Goal: Task Accomplishment & Management: Use online tool/utility

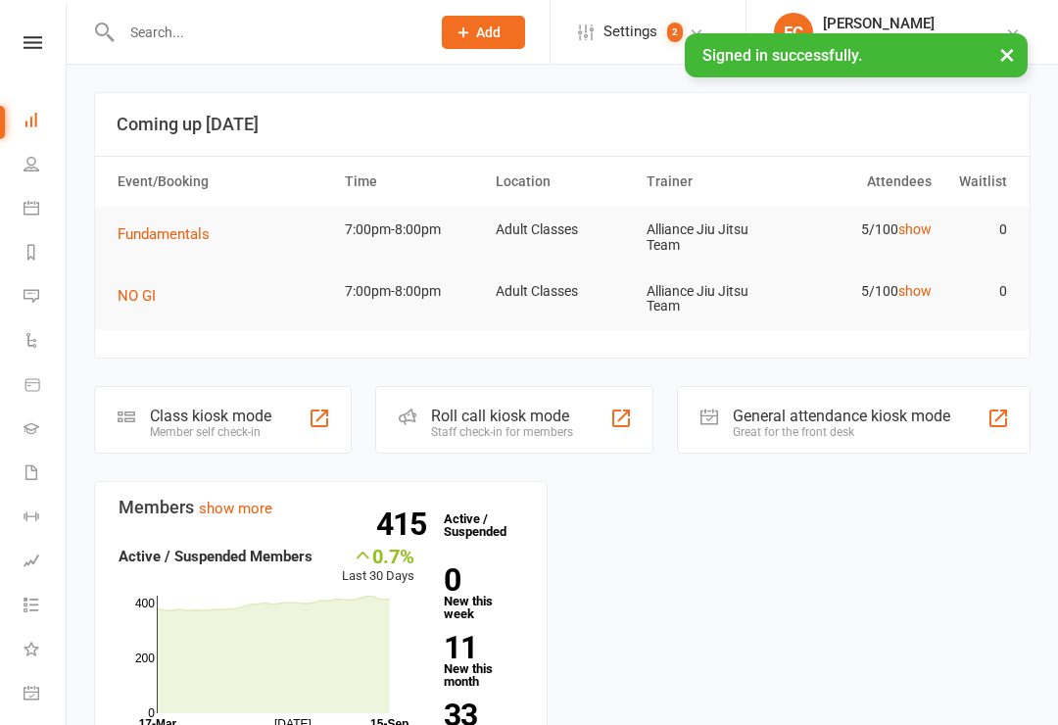
click at [249, 426] on div "Member self check-in" at bounding box center [210, 432] width 121 height 14
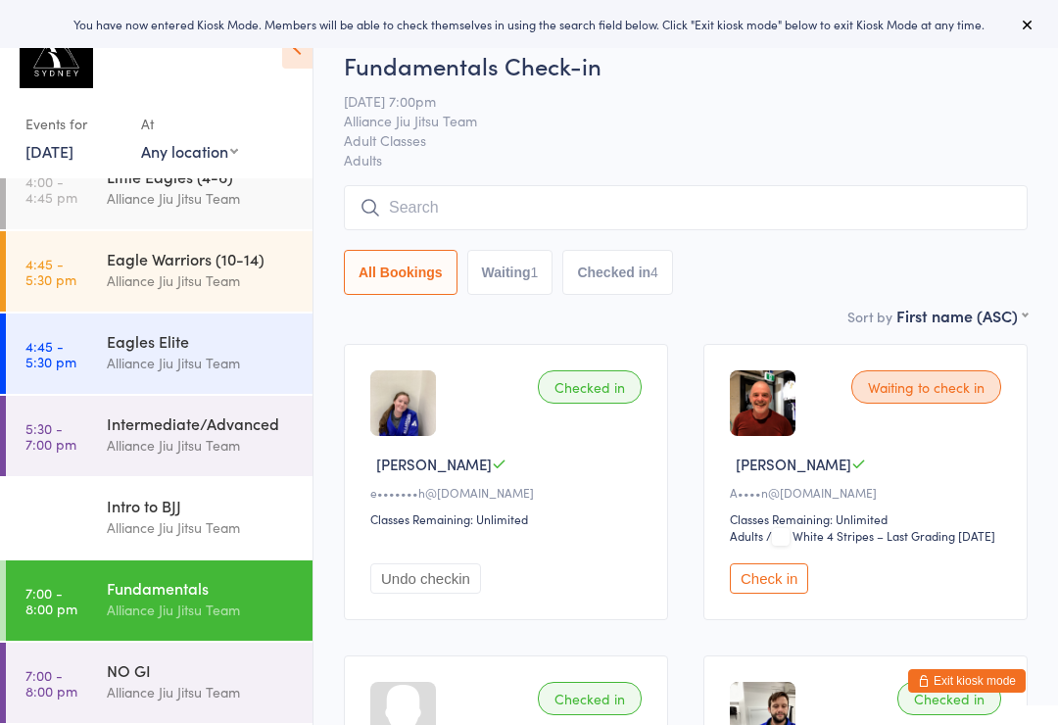
scroll to position [276, 0]
click at [139, 690] on div "Alliance Jiu Jitsu Team" at bounding box center [201, 692] width 189 height 23
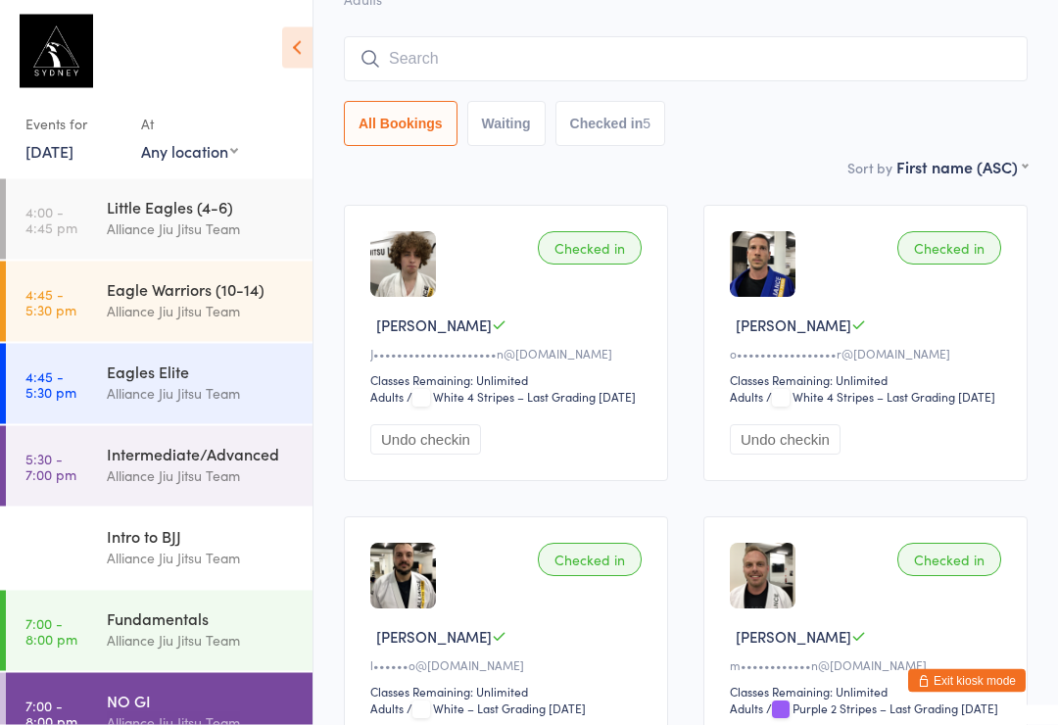
scroll to position [140, 0]
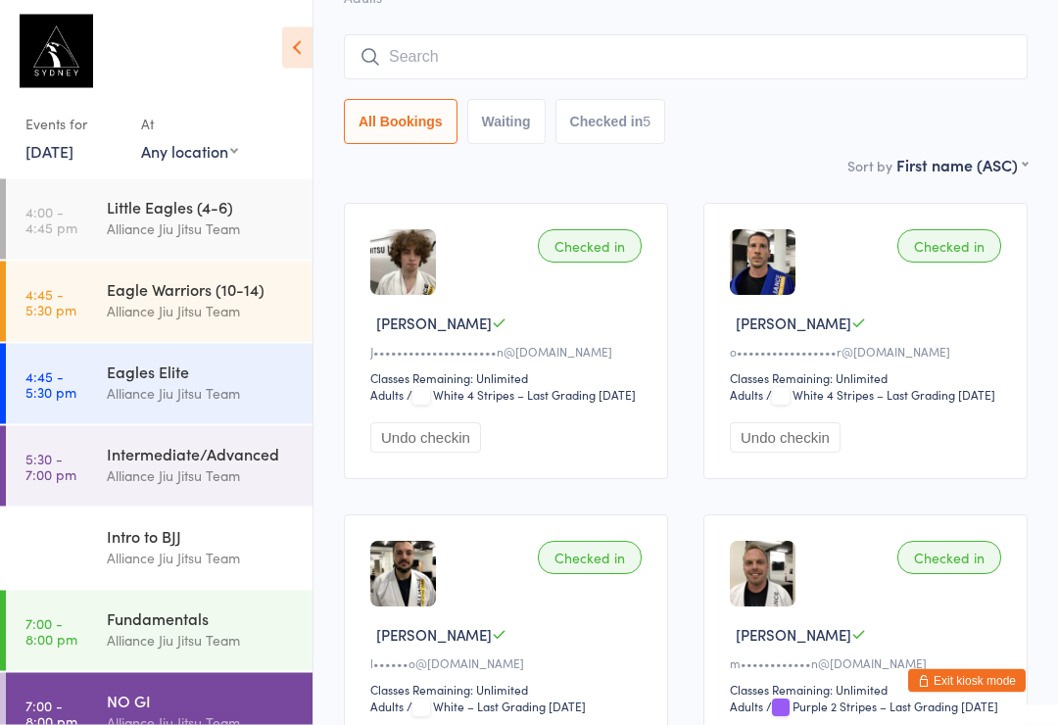
click at [412, 36] on input "search" at bounding box center [686, 57] width 684 height 45
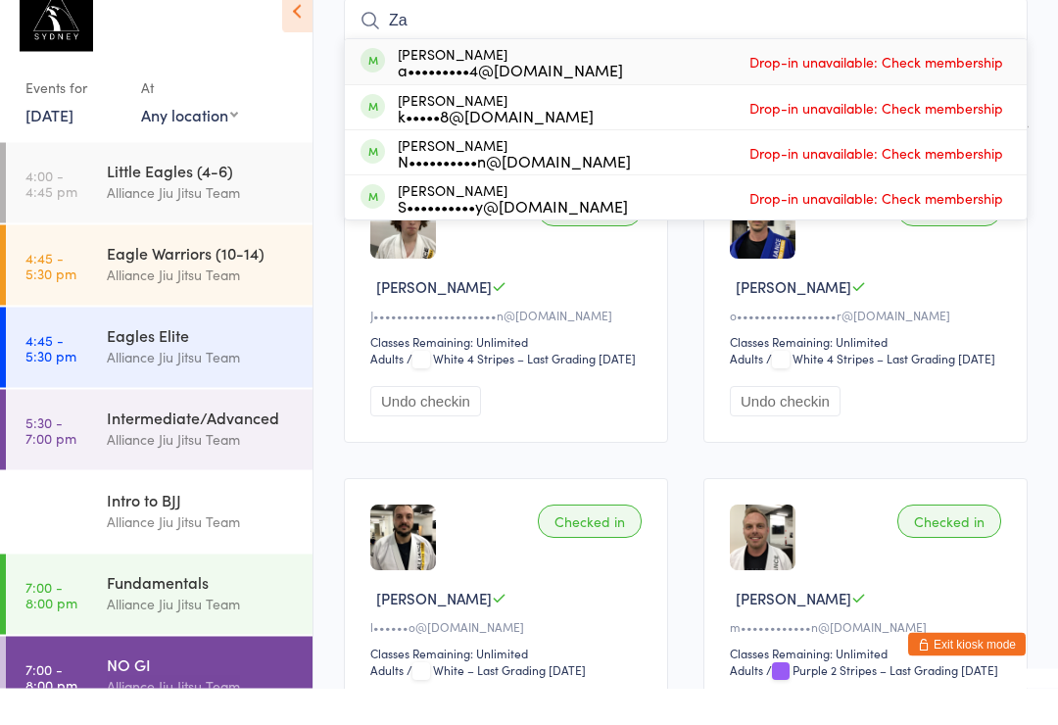
type input "Z"
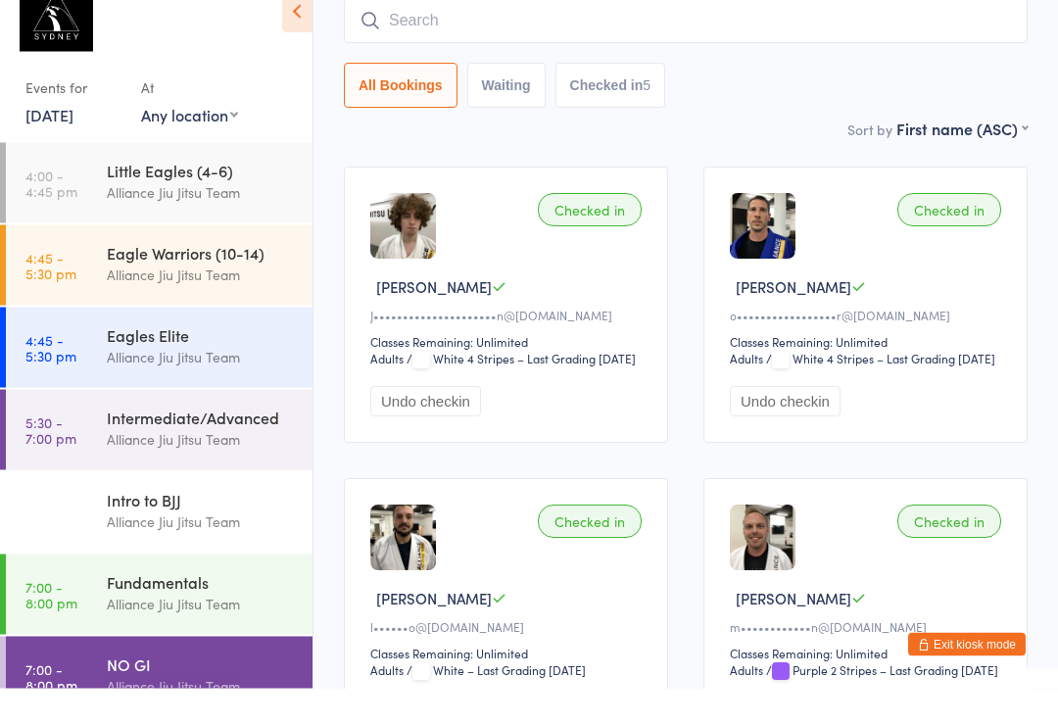
scroll to position [177, 0]
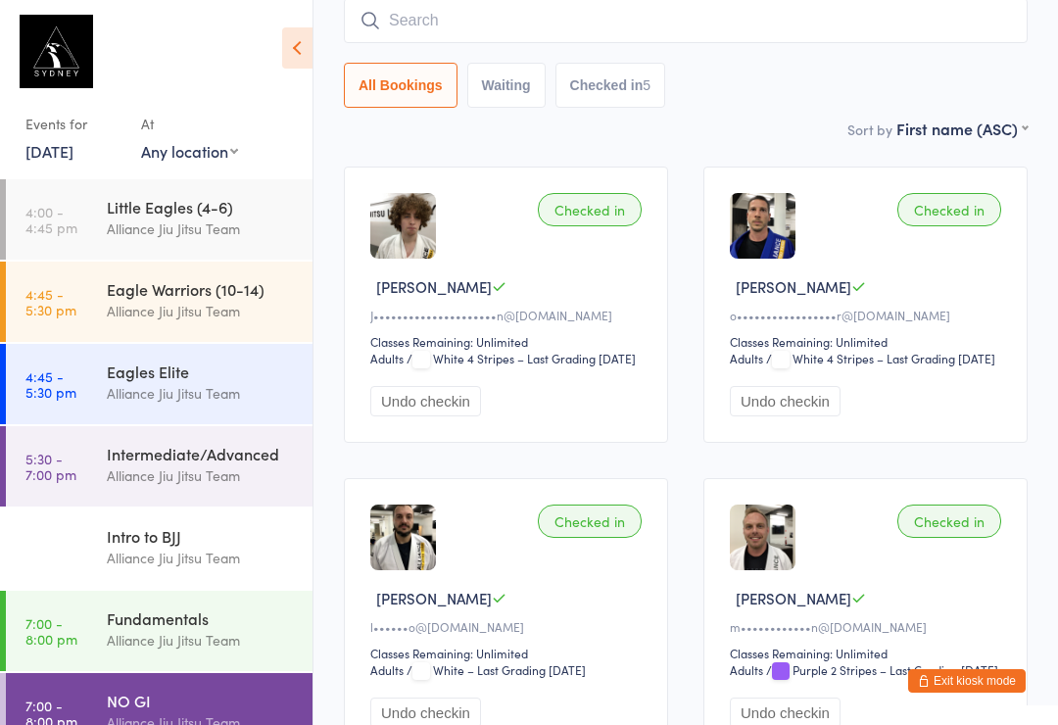
click at [577, 28] on input "search" at bounding box center [686, 20] width 684 height 45
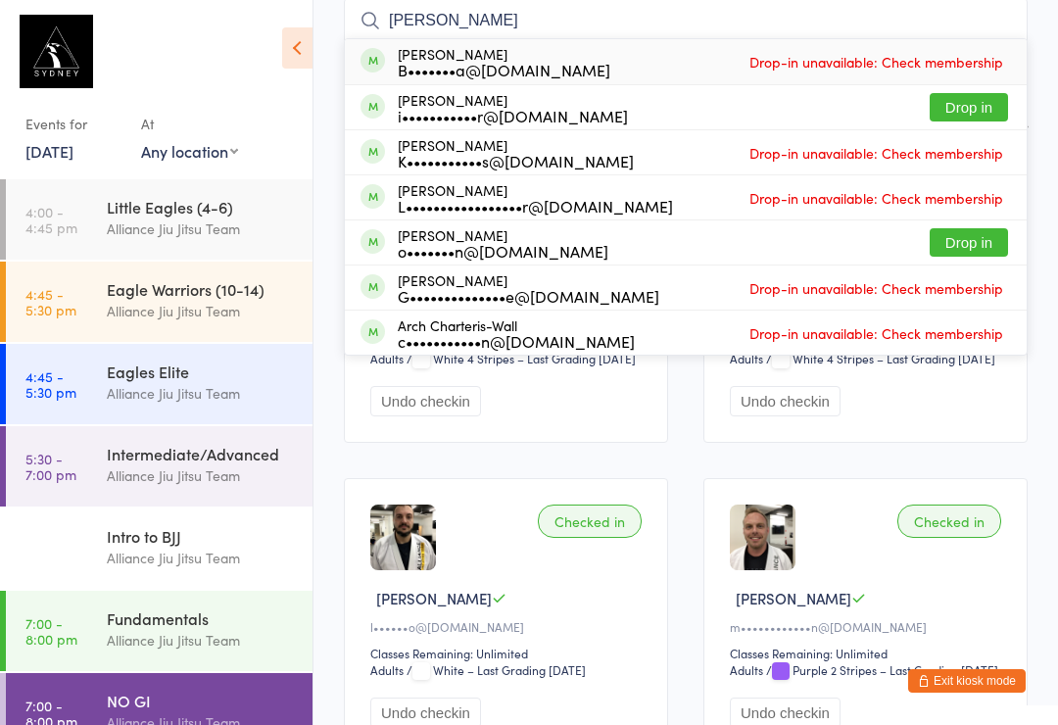
type input "Charlie"
click at [992, 102] on button "Drop in" at bounding box center [968, 107] width 78 height 28
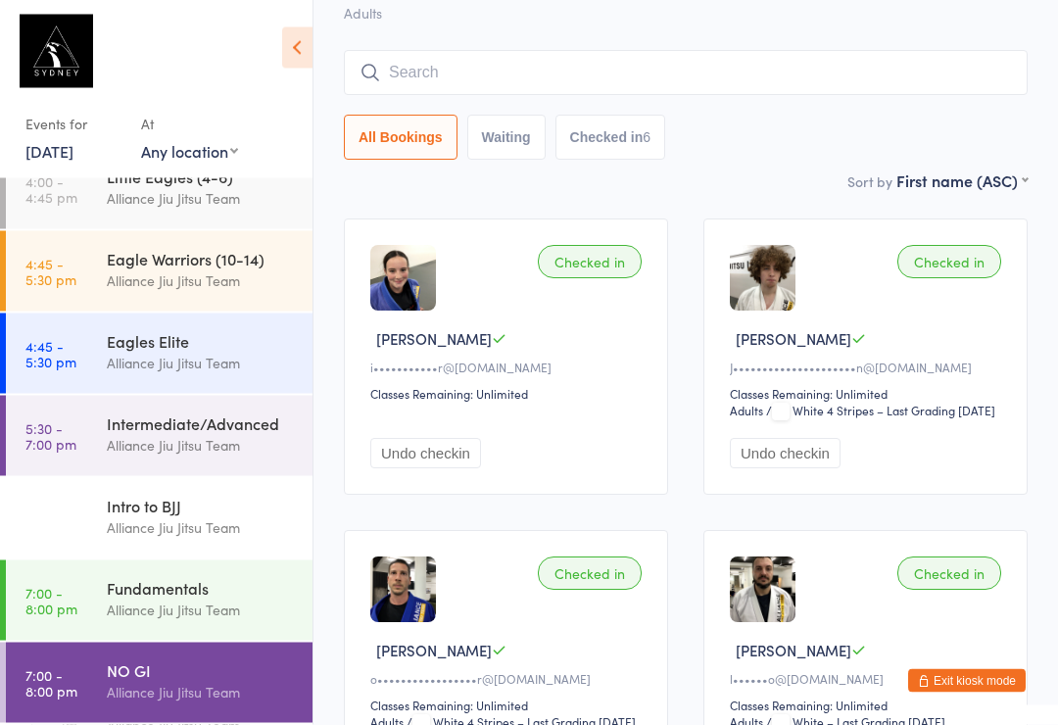
scroll to position [276, 0]
